Goal: Complete application form: Complete application form

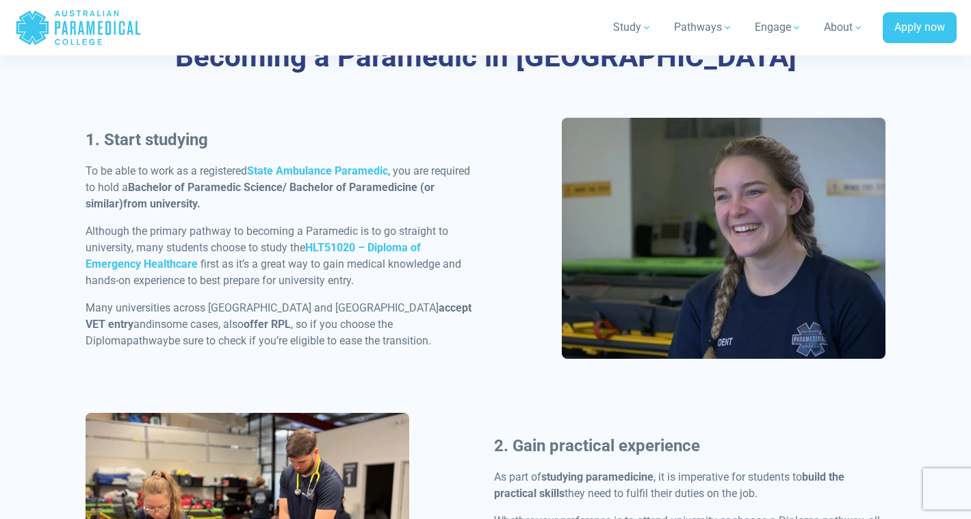
scroll to position [715, 0]
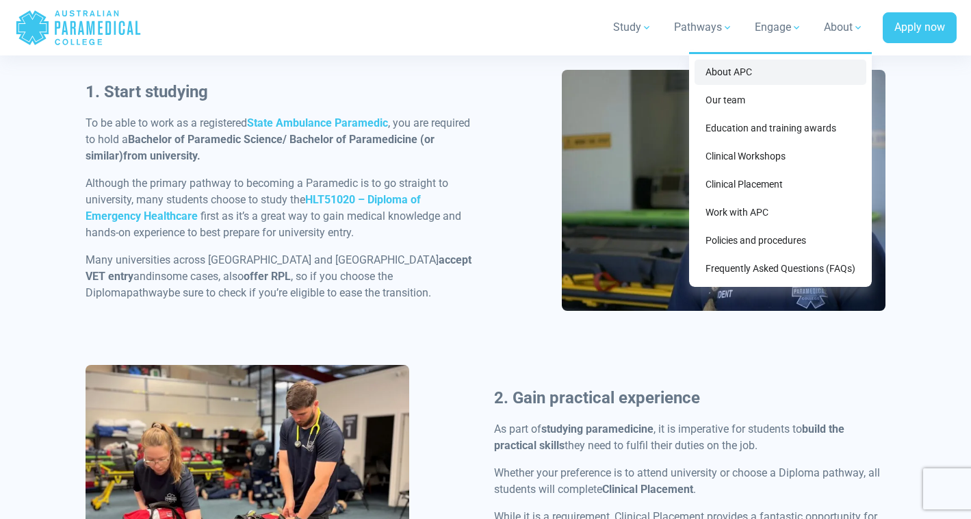
click at [766, 81] on link "About APC" at bounding box center [780, 72] width 172 height 25
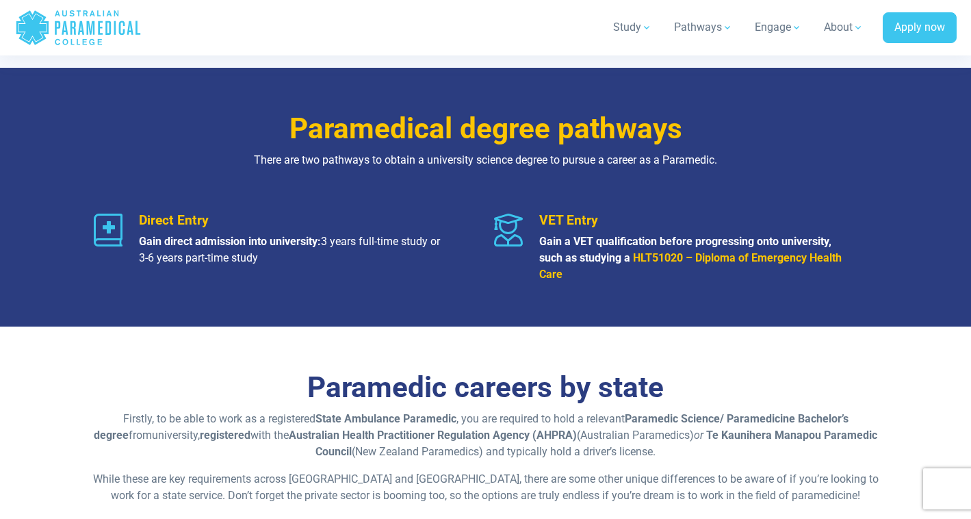
scroll to position [1603, 0]
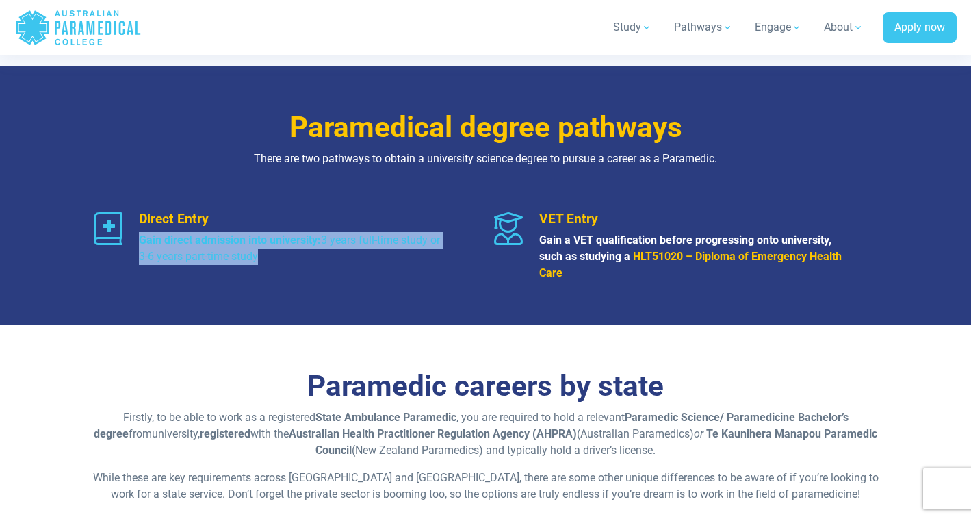
drag, startPoint x: 257, startPoint y: 262, endPoint x: 138, endPoint y: 239, distance: 121.3
click at [137, 239] on div "Direct Entry Gain direct admission into university: 3 years full-time study or …" at bounding box center [286, 246] width 384 height 70
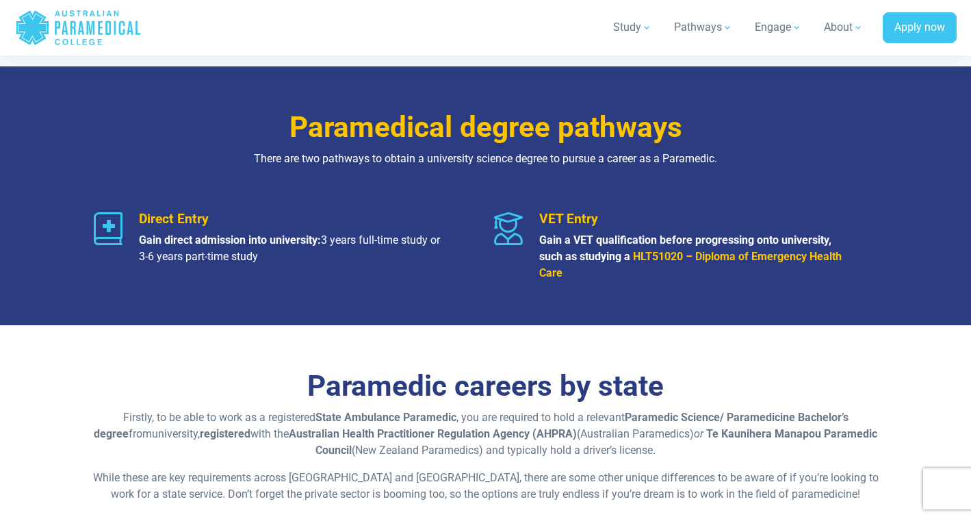
click at [255, 265] on p at bounding box center [292, 273] width 306 height 16
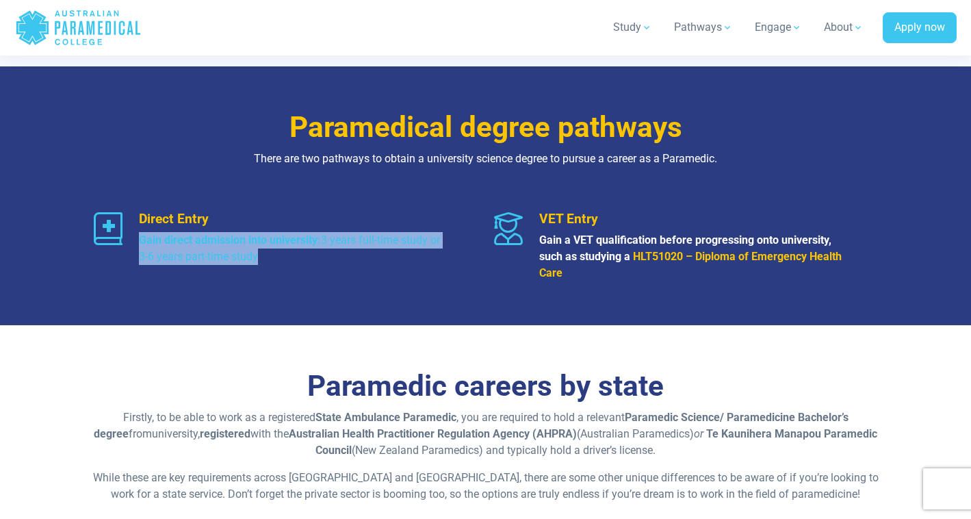
drag, startPoint x: 278, startPoint y: 262, endPoint x: 135, endPoint y: 243, distance: 144.9
click at [135, 243] on div "Direct Entry Gain direct admission into university: 3 years full-time study or …" at bounding box center [286, 246] width 384 height 70
copy p "Gain direct admission into university: 3 years full-time study or 3-6 years par…"
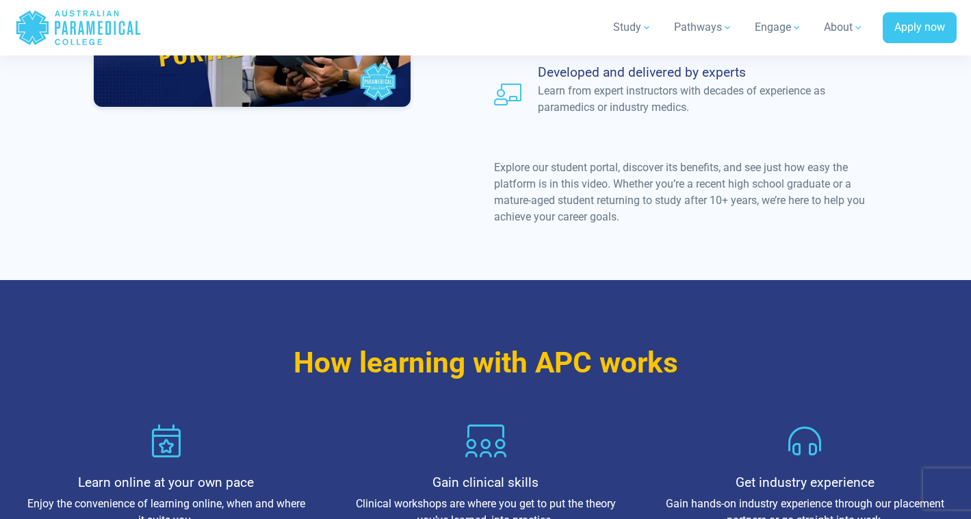
scroll to position [1125, 0]
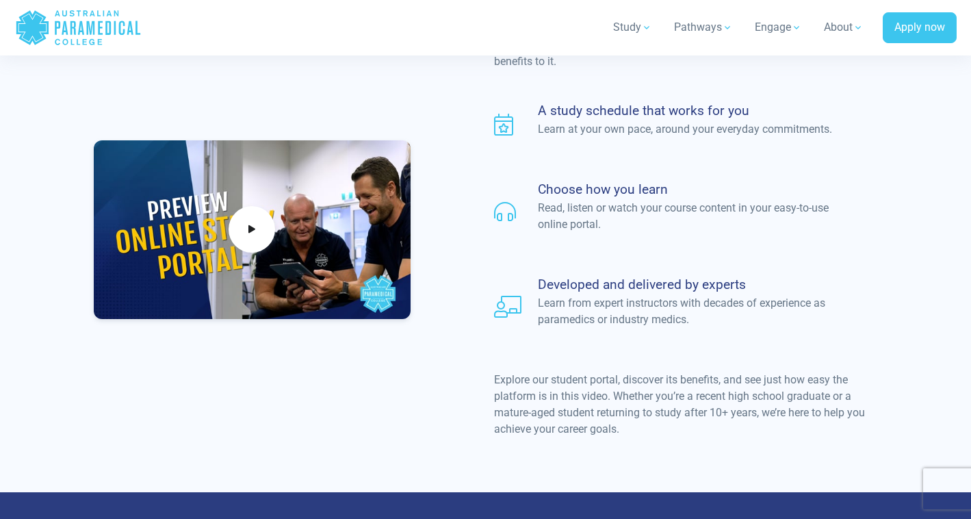
click at [597, 238] on div "A study schedule that works for you Learn at your own pace, around your everyda…" at bounding box center [686, 221] width 400 height 236
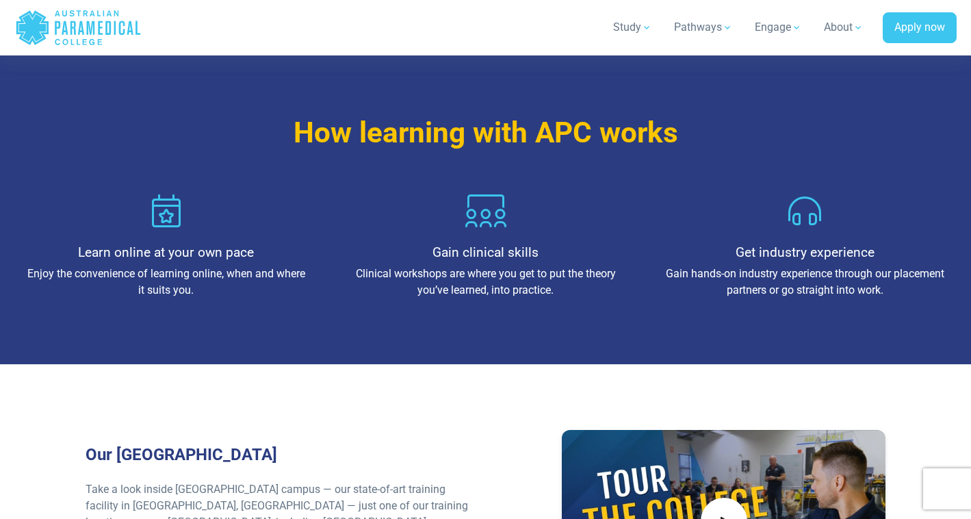
scroll to position [1580, 0]
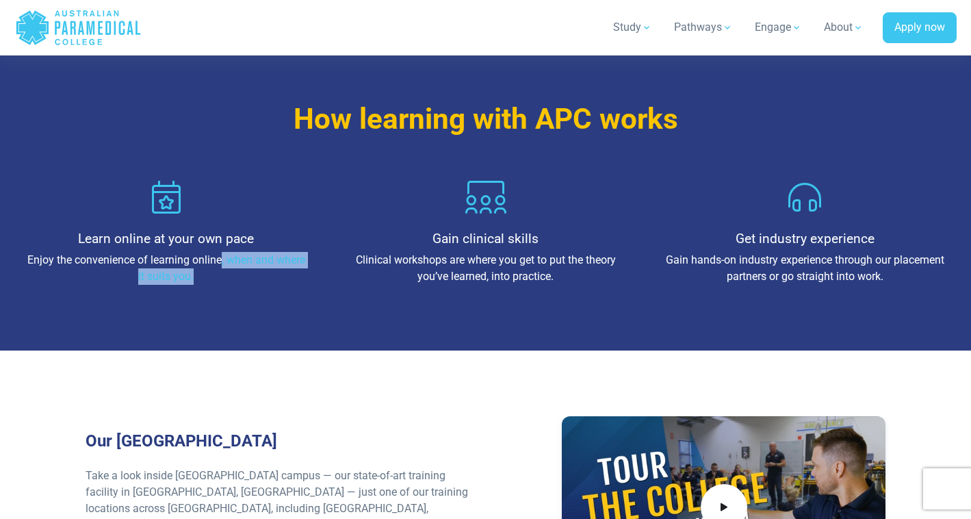
drag, startPoint x: 192, startPoint y: 266, endPoint x: 219, endPoint y: 248, distance: 32.4
click at [219, 252] on p "Enjoy the convenience of learning online, when and where it suits you." at bounding box center [166, 268] width 281 height 33
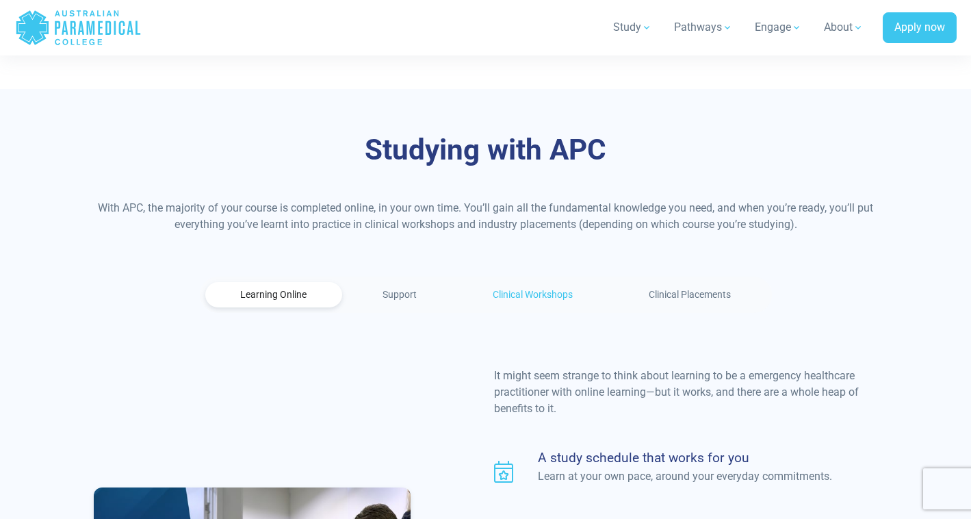
scroll to position [799, 0]
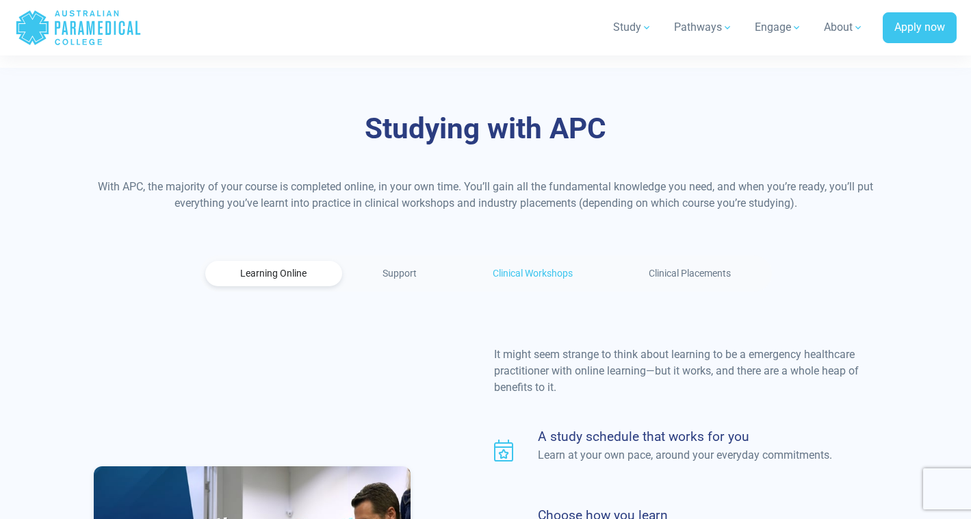
click at [517, 261] on link "Clinical Workshops" at bounding box center [533, 273] width 150 height 25
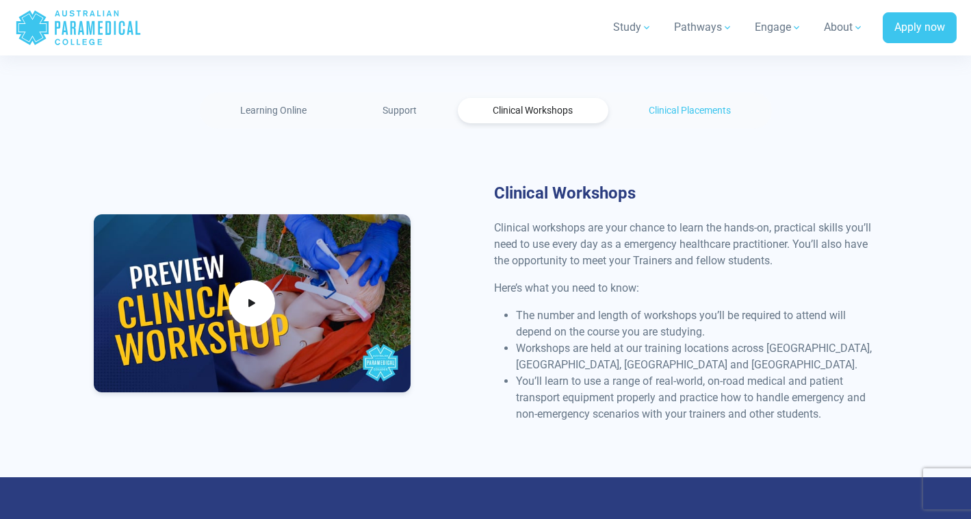
scroll to position [962, 0]
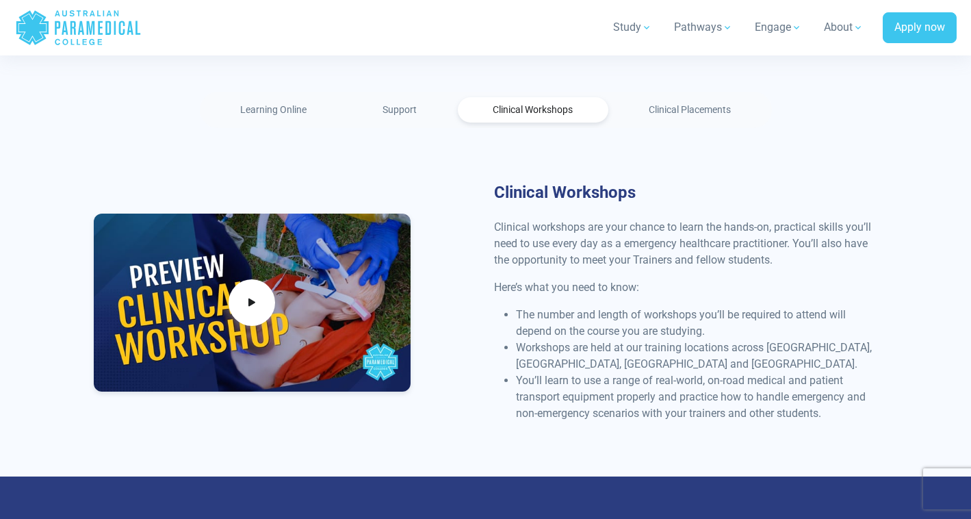
click at [679, 110] on ul "Learning Online Support Clinical Workshops Clinical Placements" at bounding box center [486, 110] width 572 height 36
click at [679, 101] on link "Clinical Placements" at bounding box center [690, 109] width 153 height 25
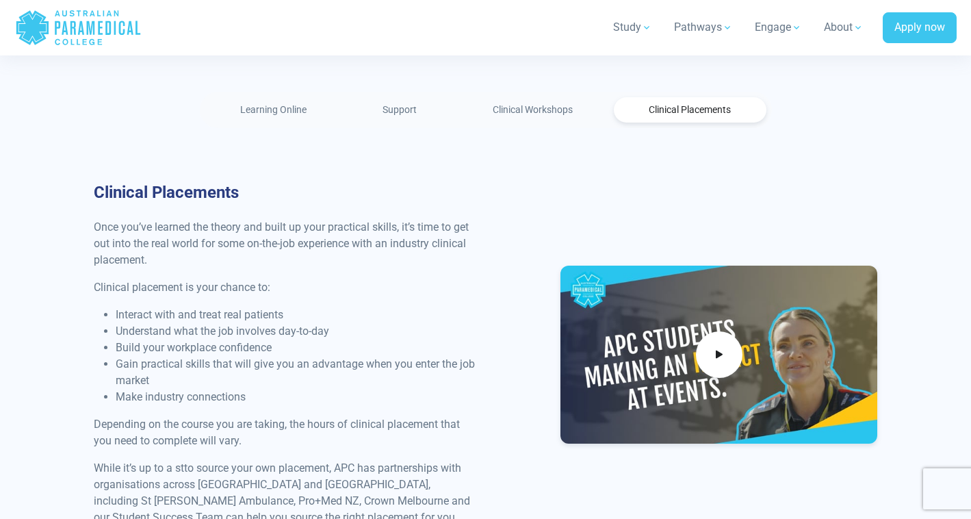
click at [428, 183] on h3 "Clinical Placements" at bounding box center [286, 193] width 384 height 20
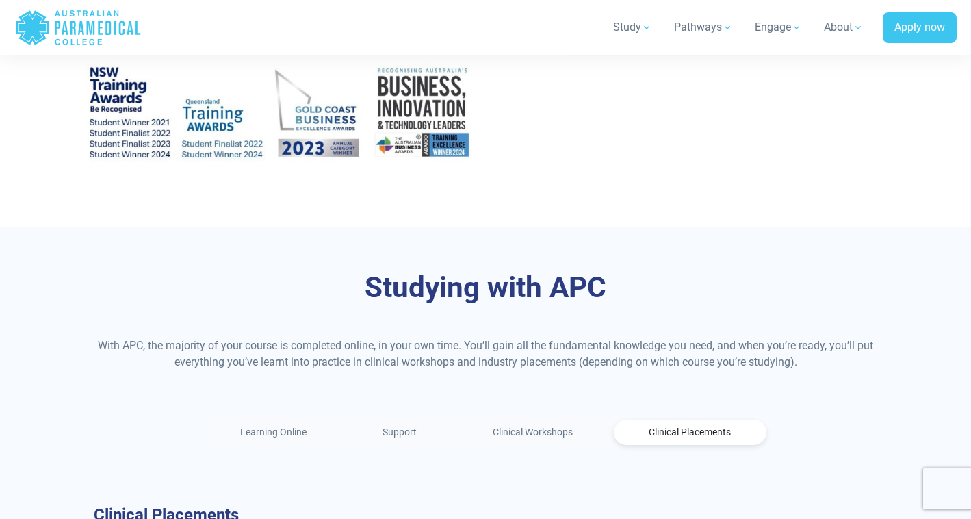
scroll to position [0, 0]
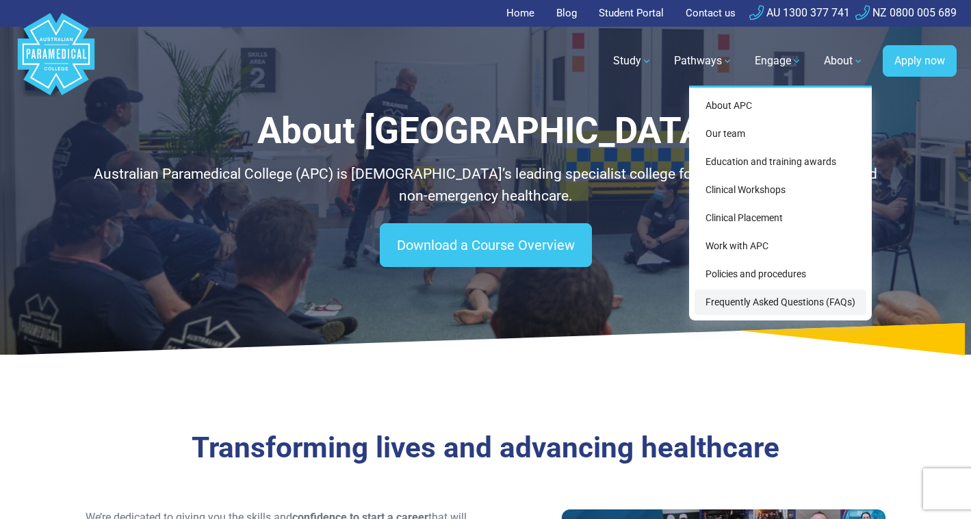
click at [752, 300] on link "Frequently Asked Questions (FAQs)" at bounding box center [780, 301] width 172 height 25
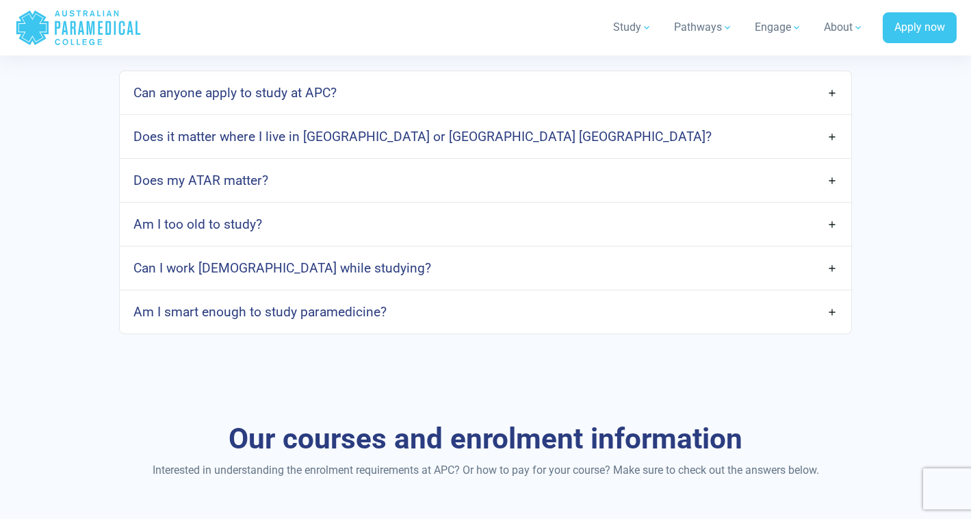
scroll to position [737, 0]
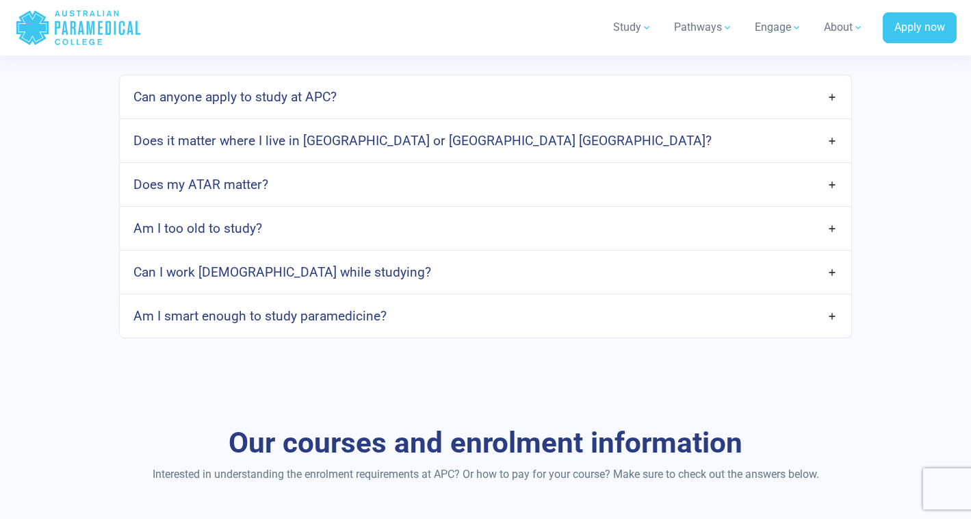
click at [528, 267] on link "Can I work full-time while studying?" at bounding box center [485, 272] width 731 height 32
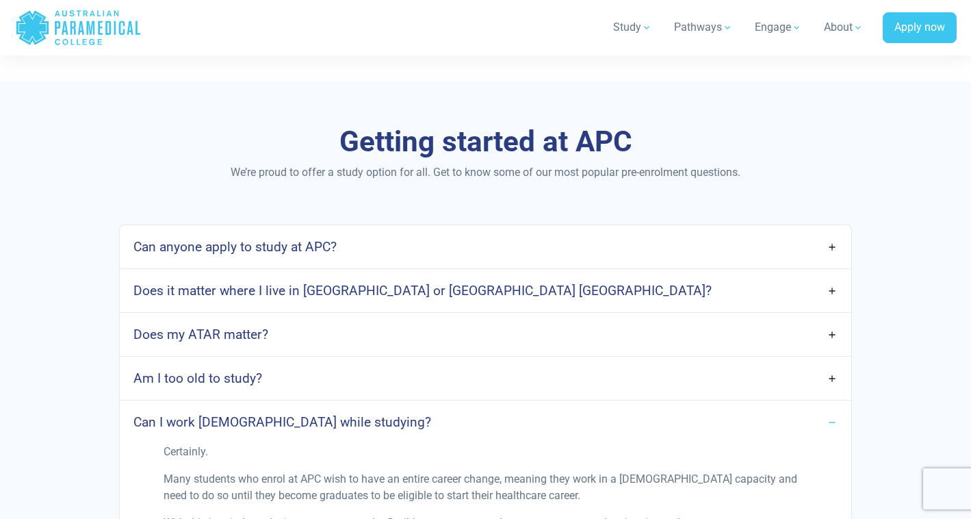
scroll to position [604, 0]
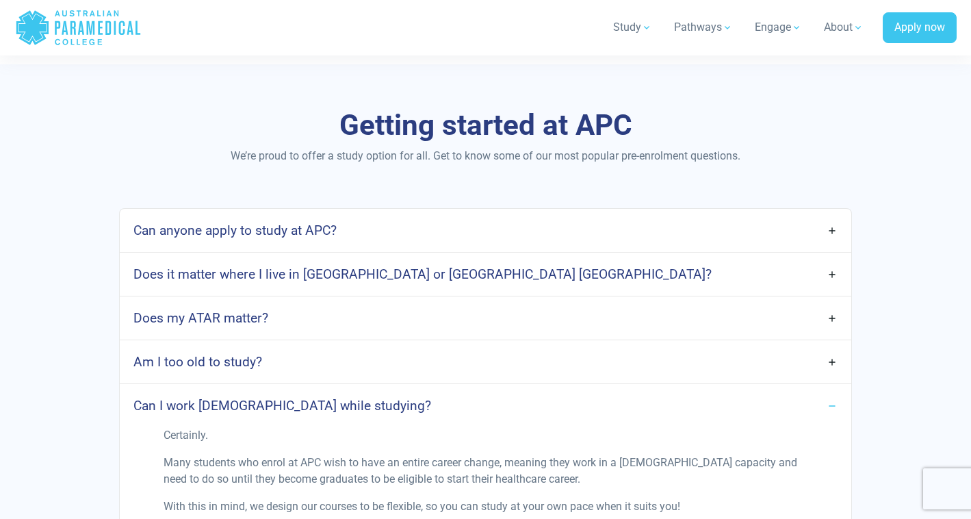
click at [271, 276] on h4 "Does it matter where I live in [GEOGRAPHIC_DATA] or [GEOGRAPHIC_DATA] [GEOGRAPH…" at bounding box center [422, 274] width 578 height 16
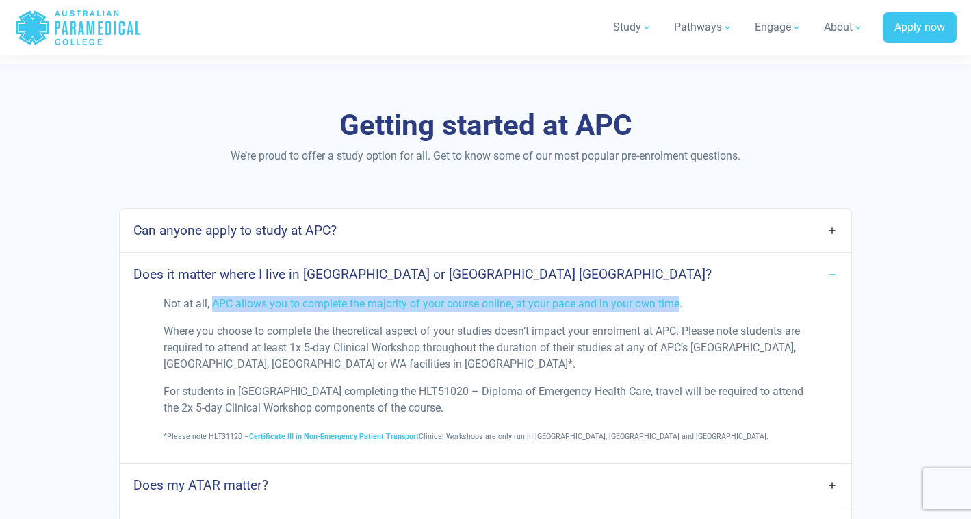
drag, startPoint x: 213, startPoint y: 308, endPoint x: 683, endPoint y: 304, distance: 469.3
click at [683, 304] on p "Not at all, APC allows you to complete the majority of your course online, at y…" at bounding box center [484, 304] width 643 height 16
copy p "APC allows you to complete the majority of your course online, at your pace and…"
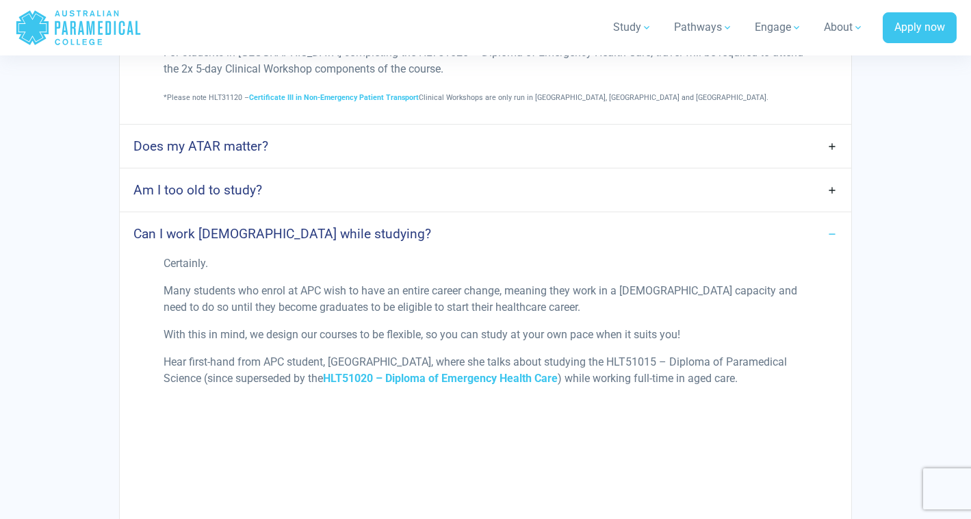
scroll to position [984, 0]
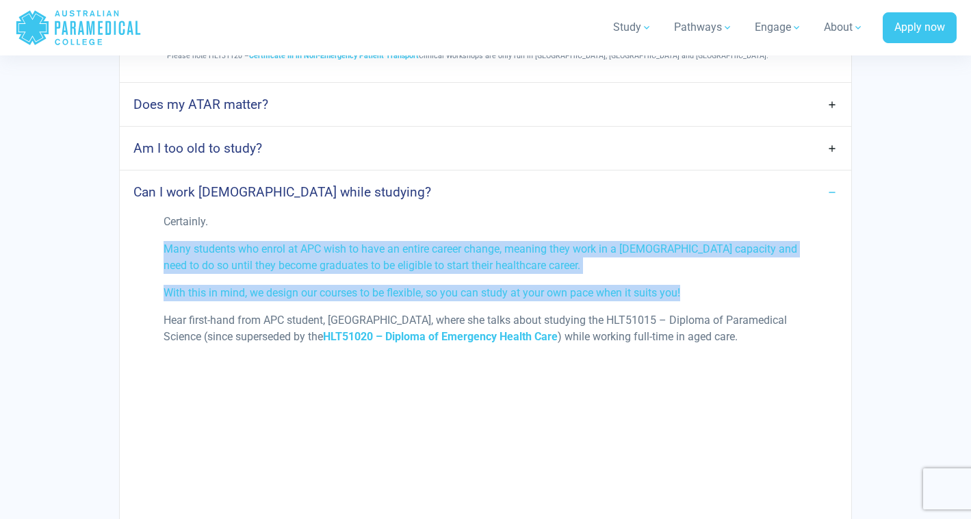
drag, startPoint x: 160, startPoint y: 248, endPoint x: 751, endPoint y: 291, distance: 592.5
click at [751, 291] on div "Certainly. Many students who enrol at APC wish to have an entire career change,…" at bounding box center [484, 429] width 659 height 432
copy div "Many students who enrol at APC wish to have an entire career change, meaning th…"
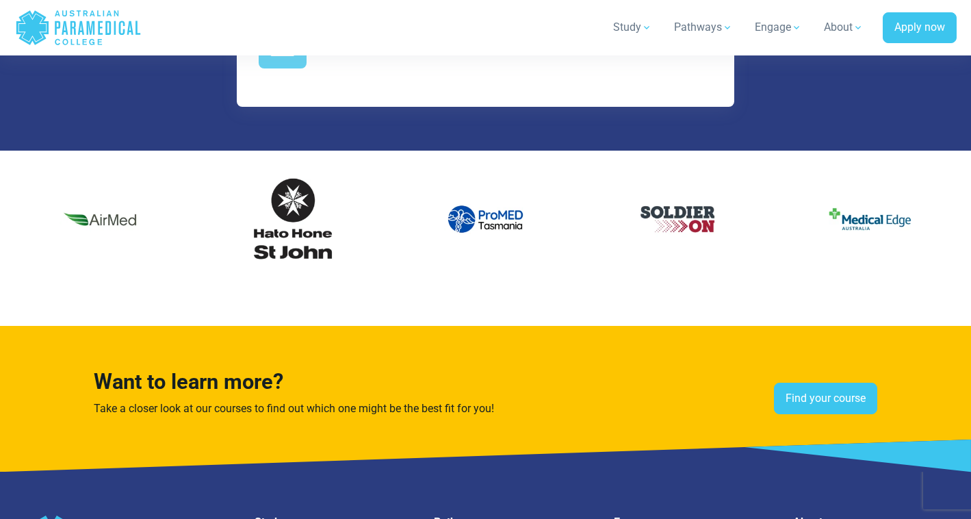
scroll to position [3782, 0]
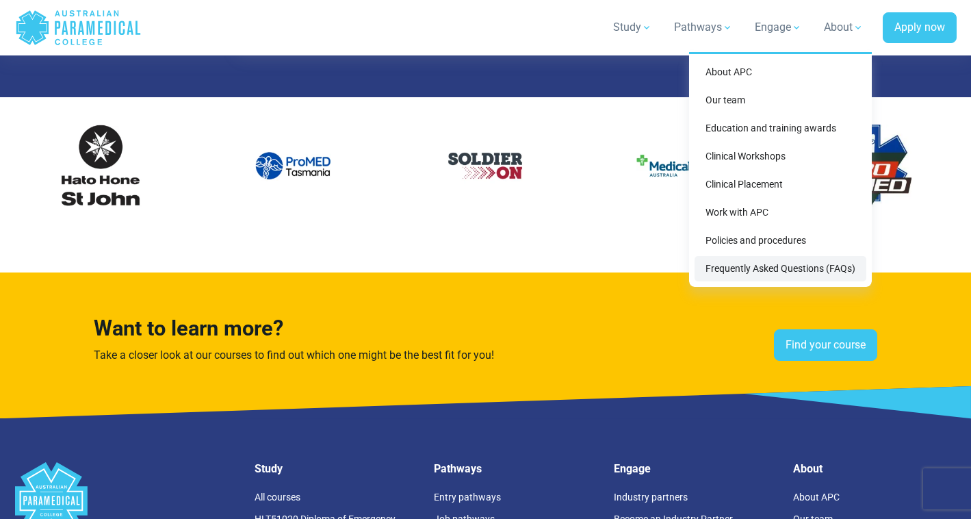
click at [754, 271] on link "Frequently Asked Questions (FAQs)" at bounding box center [780, 268] width 172 height 25
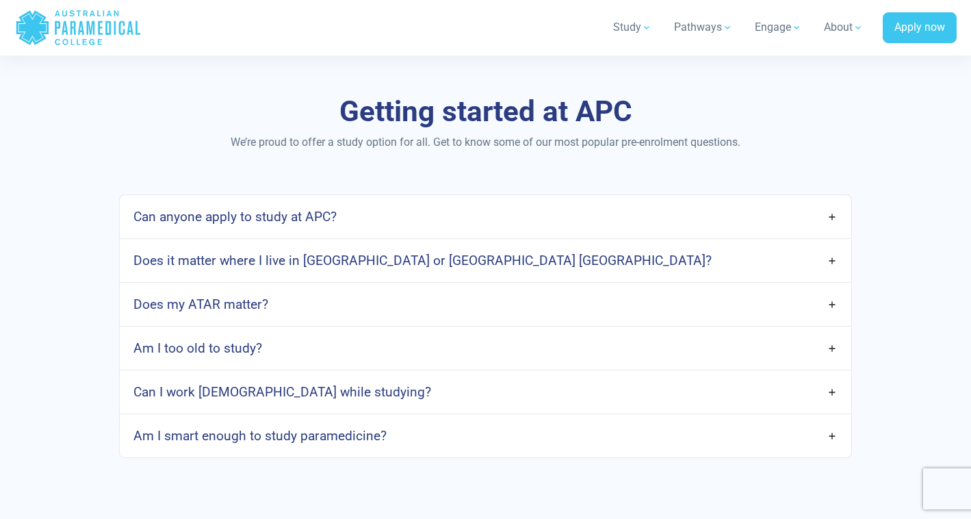
click at [443, 270] on link "Does it matter where I live in [GEOGRAPHIC_DATA] or [GEOGRAPHIC_DATA] [GEOGRAPH…" at bounding box center [485, 260] width 731 height 32
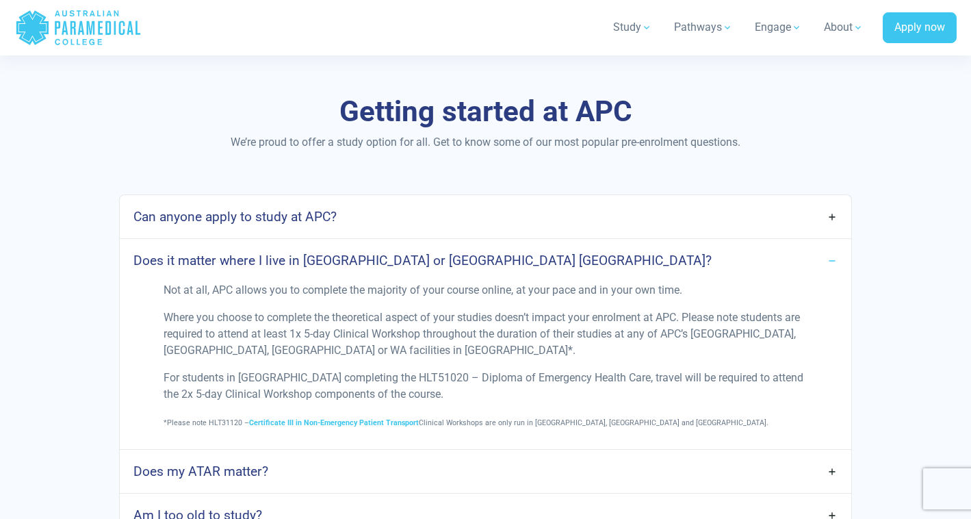
scroll to position [635, 0]
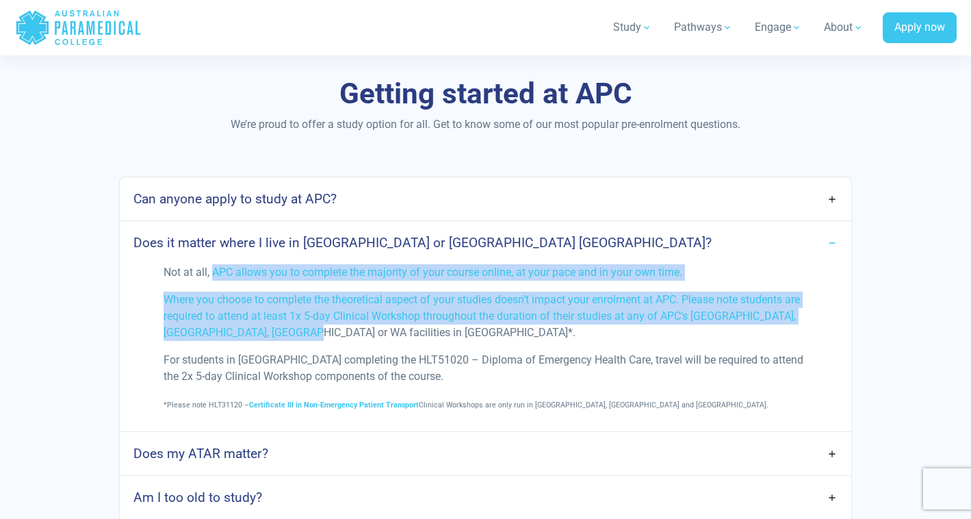
drag, startPoint x: 211, startPoint y: 272, endPoint x: 293, endPoint y: 338, distance: 105.0
click at [293, 338] on div "Not at all, APC allows you to complete the majority of your course online, at y…" at bounding box center [484, 343] width 659 height 159
copy div "APC allows you to complete the majority of your course online, at your pace and…"
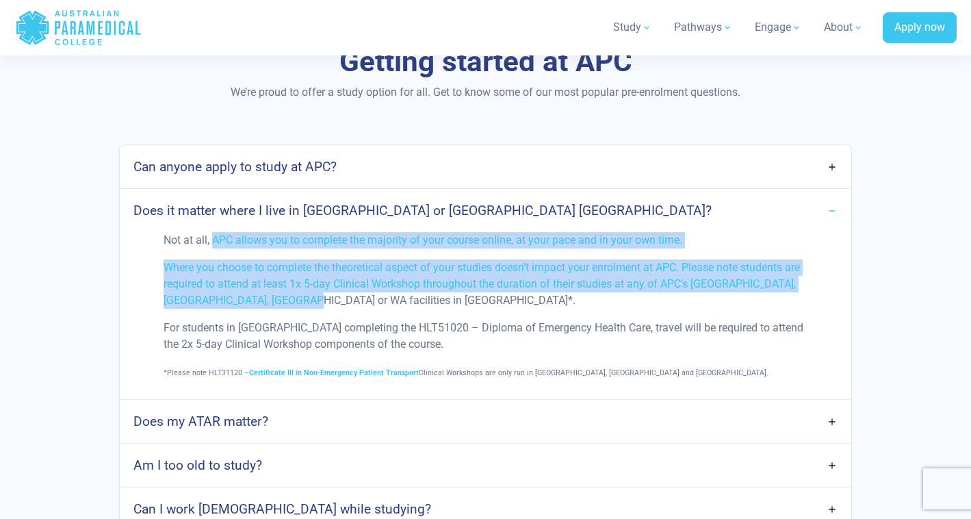
scroll to position [668, 0]
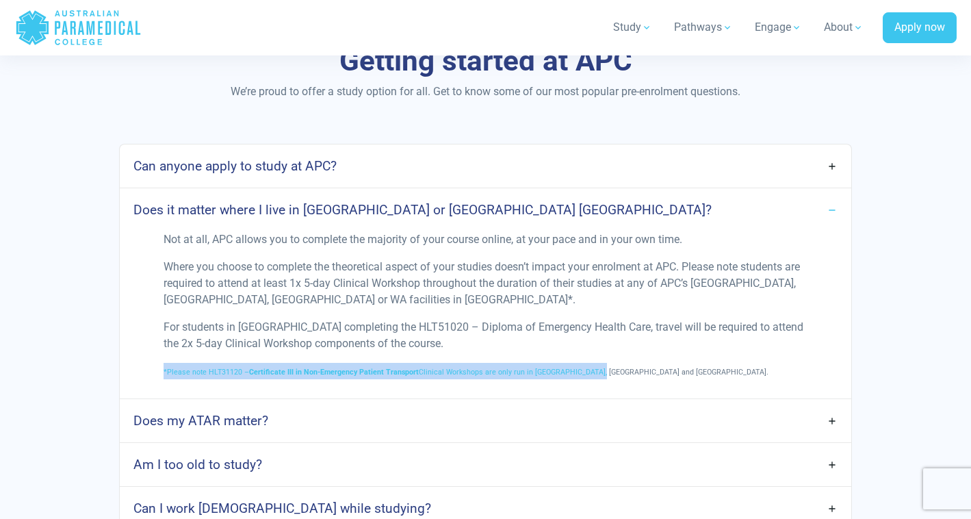
drag, startPoint x: 160, startPoint y: 373, endPoint x: 563, endPoint y: 386, distance: 403.1
click at [563, 386] on div "Not at all, APC allows you to complete the majority of your course online, at y…" at bounding box center [484, 310] width 659 height 159
copy span "*Please note HLT31120 – Certificate III in Non-Emergency Patient Transport Clin…"
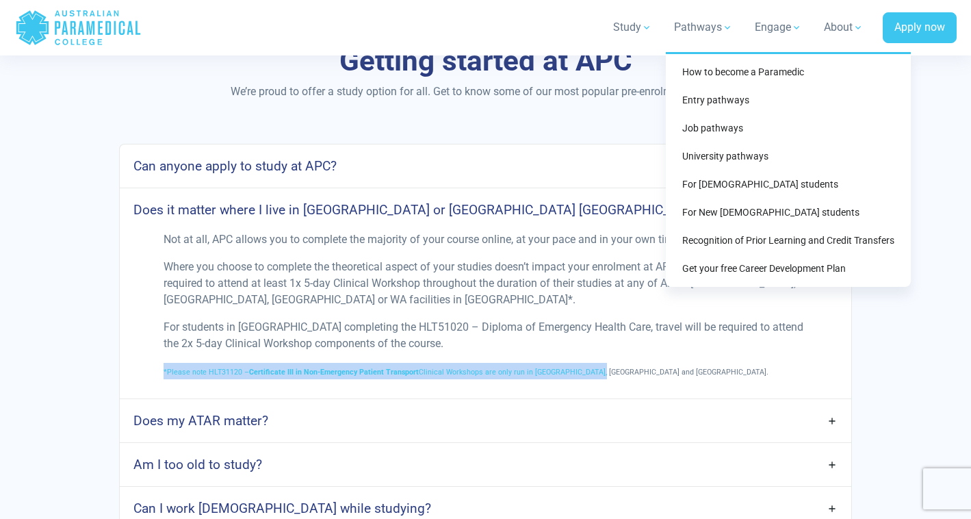
click at [704, 63] on div "How to become a Paramedic Entry pathways Entry pathways For school leavers Matu…" at bounding box center [788, 169] width 245 height 235
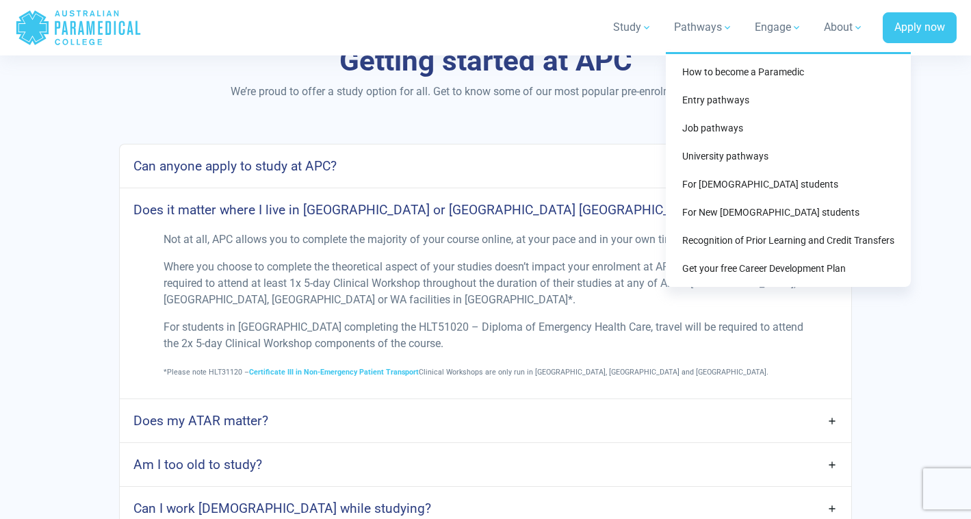
click at [704, 64] on div "How to become a Paramedic Entry pathways Entry pathways For school leavers Matu…" at bounding box center [788, 169] width 245 height 235
click at [737, 71] on link "How to become a Paramedic" at bounding box center [788, 72] width 234 height 25
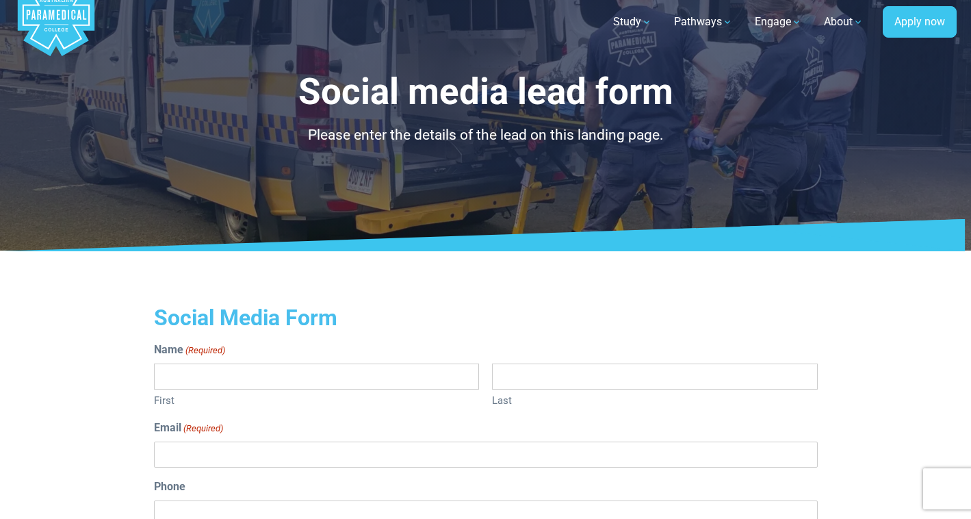
scroll to position [45, 0]
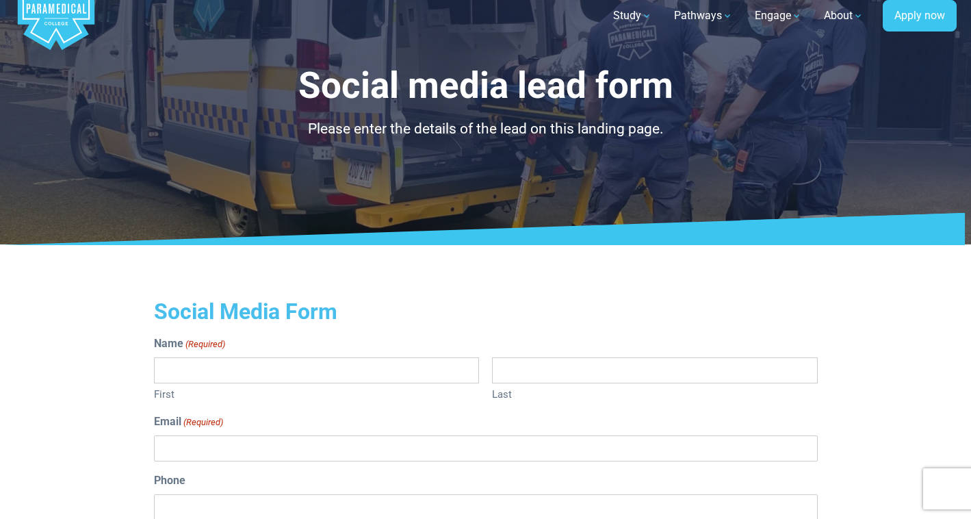
click at [264, 371] on input "First" at bounding box center [316, 370] width 325 height 26
paste input "******"
type input "******"
click at [513, 373] on input "Last" at bounding box center [654, 370] width 325 height 26
paste input "********"
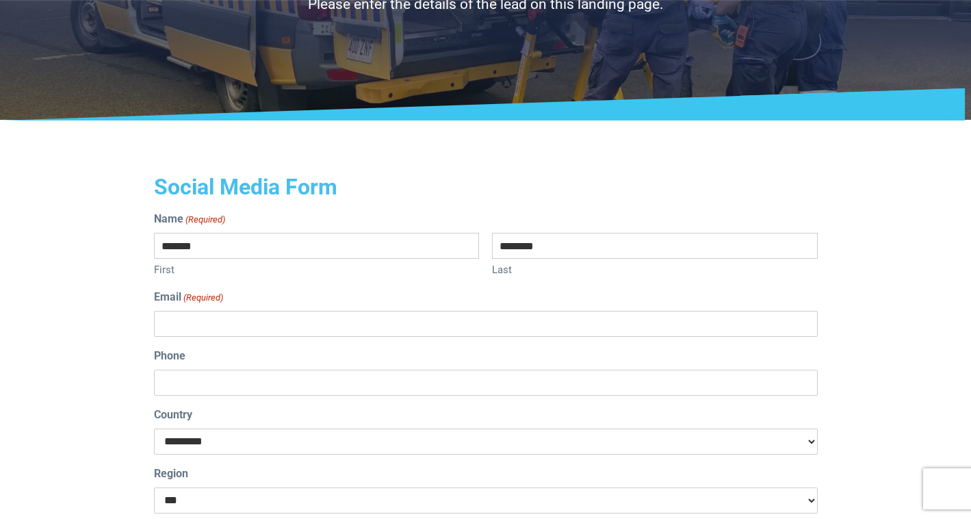
scroll to position [175, 0]
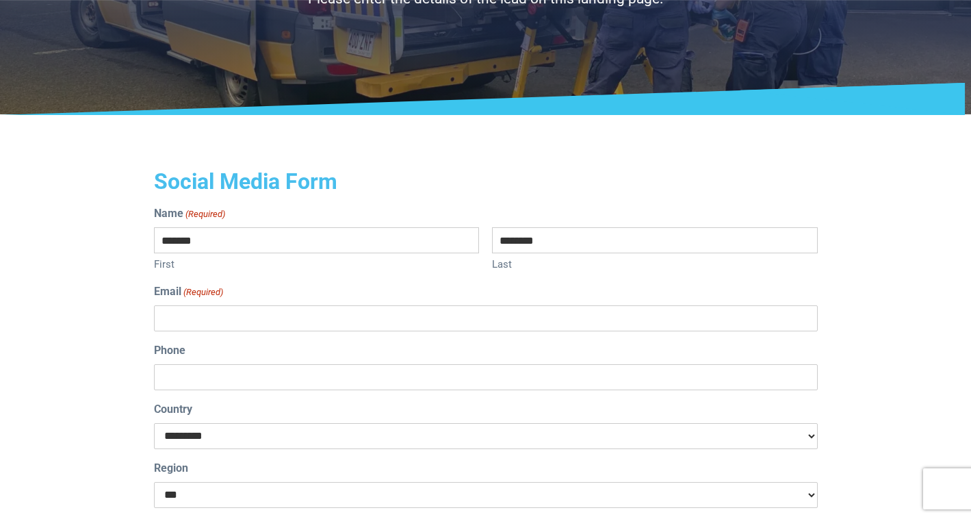
type input "********"
click at [389, 313] on input "Email (Required)" at bounding box center [486, 318] width 664 height 26
paste input "**********"
type input "**********"
click at [261, 367] on input "Phone" at bounding box center [486, 377] width 664 height 26
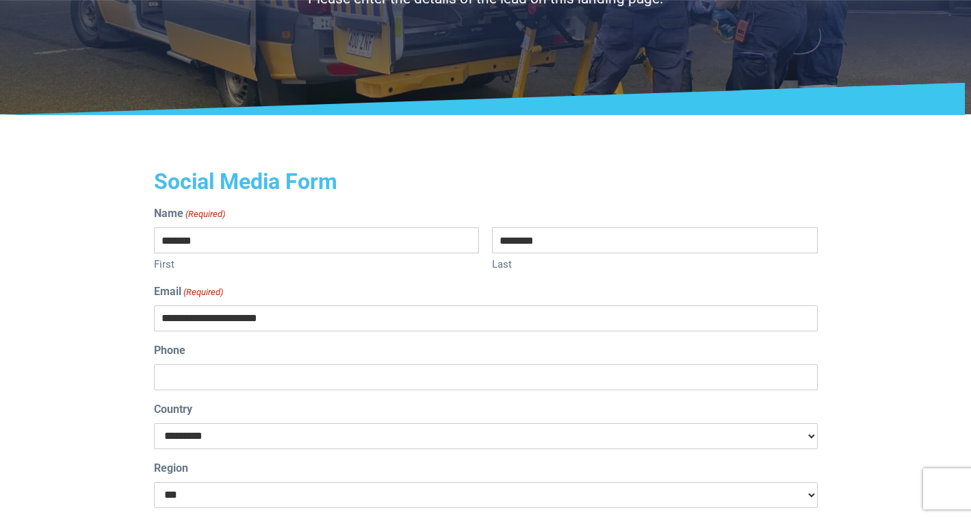
paste input "**********"
click at [166, 376] on input "**********" at bounding box center [486, 377] width 664 height 26
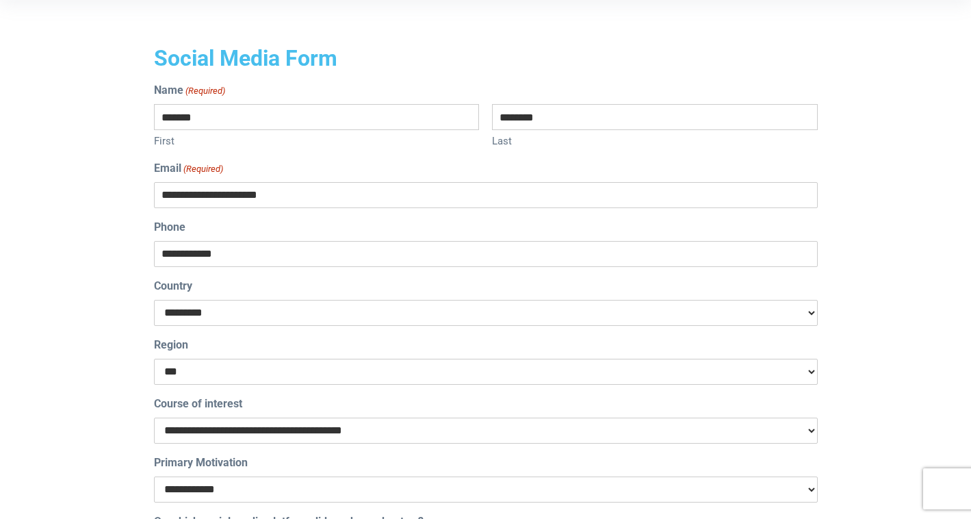
scroll to position [298, 0]
type input "**********"
click at [127, 435] on div "**********" at bounding box center [485, 449] width 817 height 806
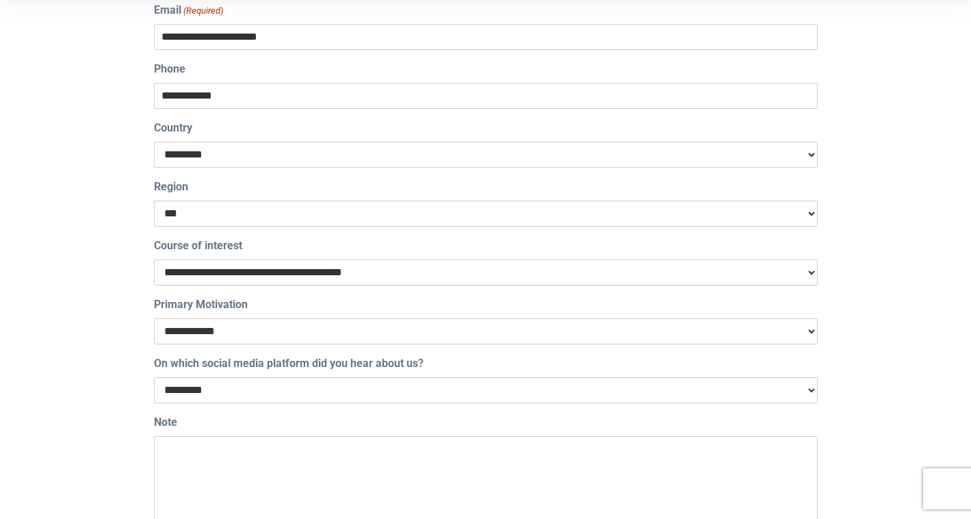
scroll to position [497, 0]
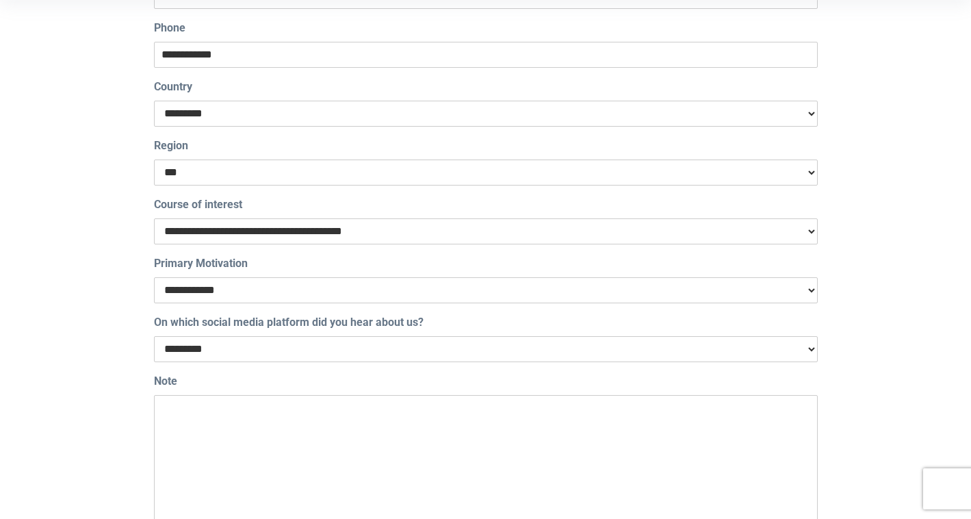
click at [227, 356] on select "********* ******** ****** ******* ***** ******* ******** *****" at bounding box center [486, 349] width 664 height 26
select select "********"
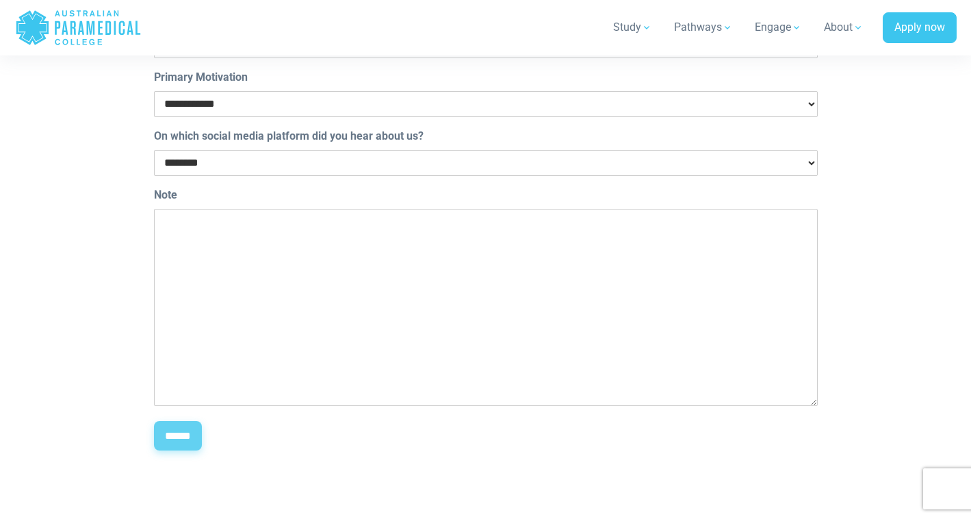
click at [176, 438] on input "******" at bounding box center [178, 436] width 48 height 30
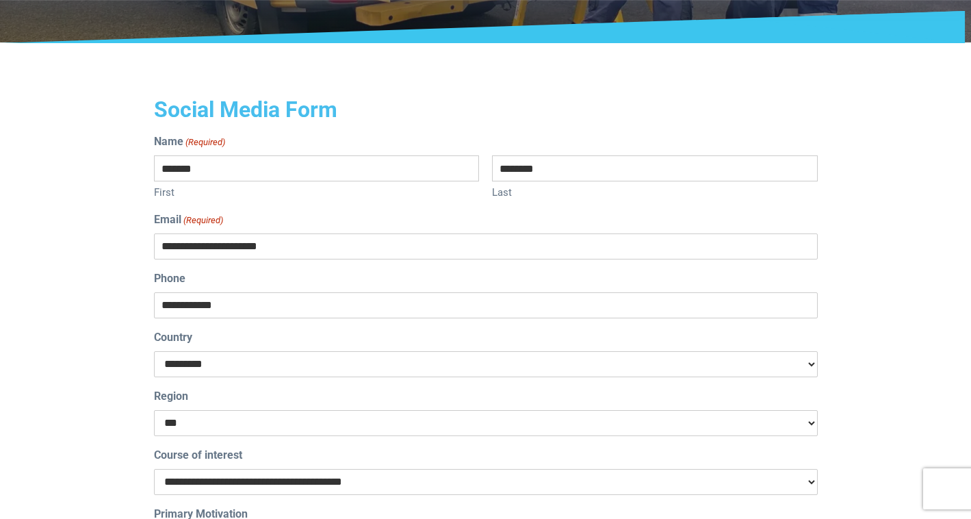
scroll to position [244, 0]
